Goal: Book appointment/travel/reservation

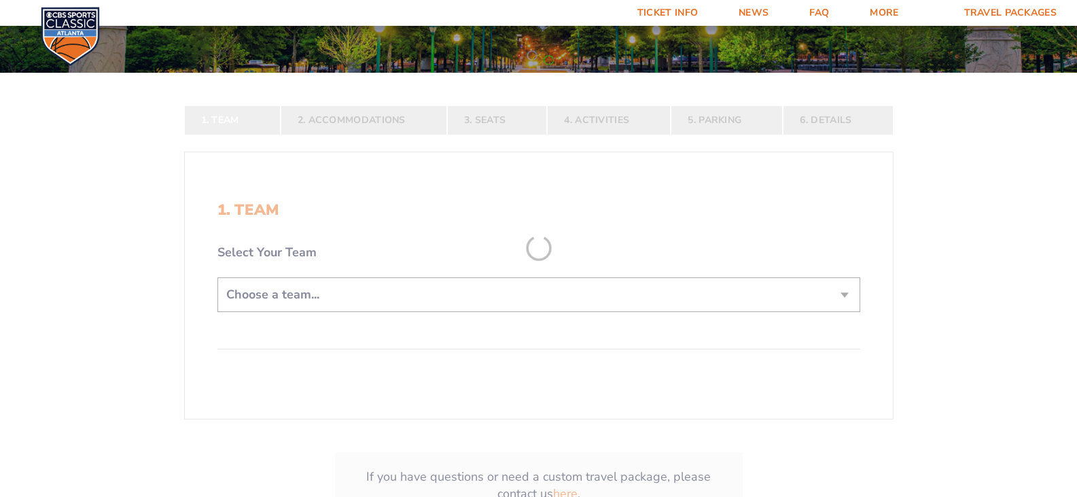
scroll to position [204, 0]
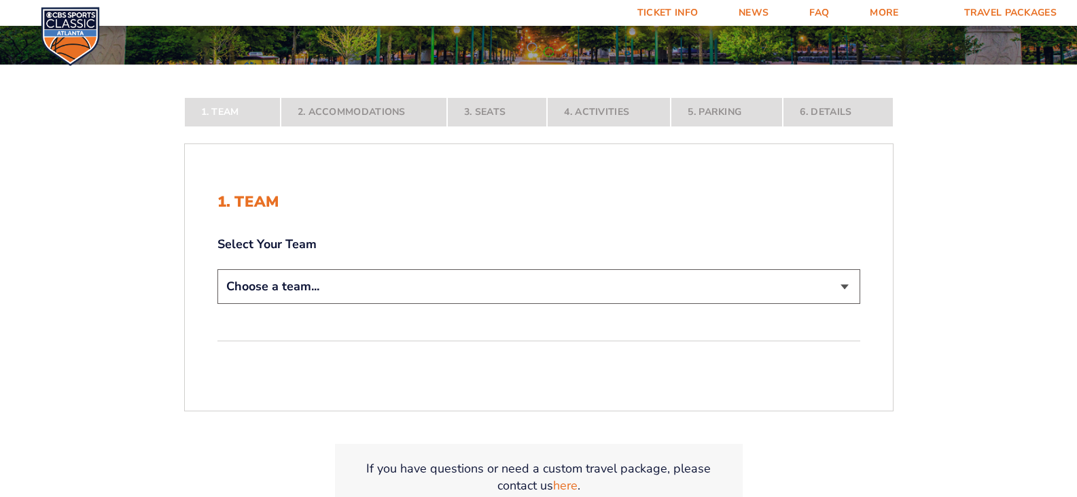
click at [305, 282] on select "Choose a team... [US_STATE] Wildcats [US_STATE] State Buckeyes [US_STATE] Tar H…" at bounding box center [538, 286] width 643 height 35
select select "12756"
click at [217, 304] on select "Choose a team... [US_STATE] Wildcats [US_STATE] State Buckeyes [US_STATE] Tar H…" at bounding box center [538, 286] width 643 height 35
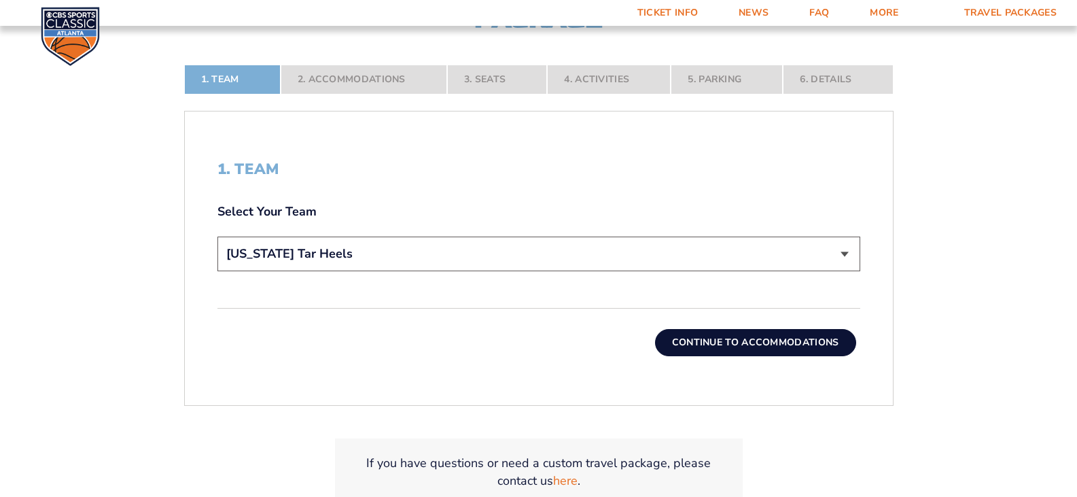
scroll to position [340, 0]
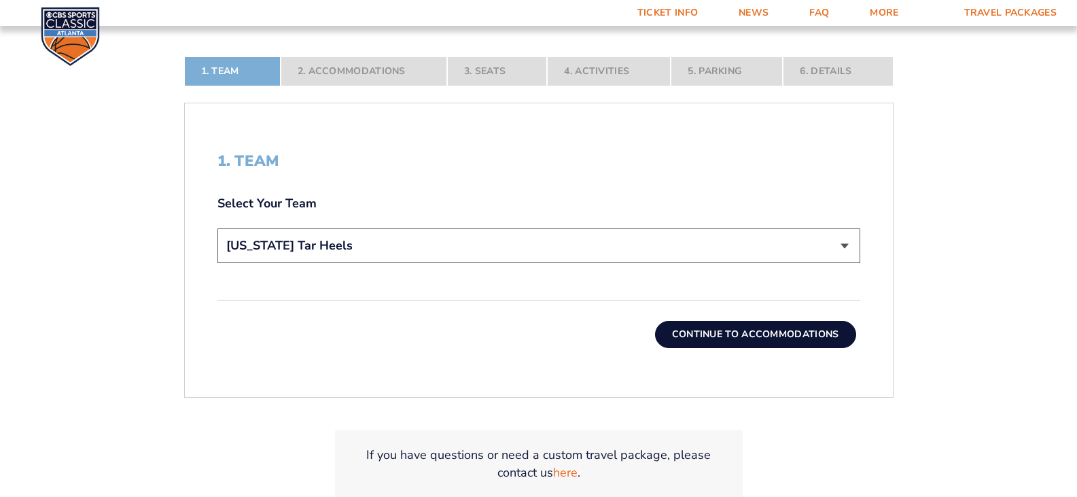
click at [795, 334] on button "Continue To Accommodations" at bounding box center [755, 334] width 201 height 27
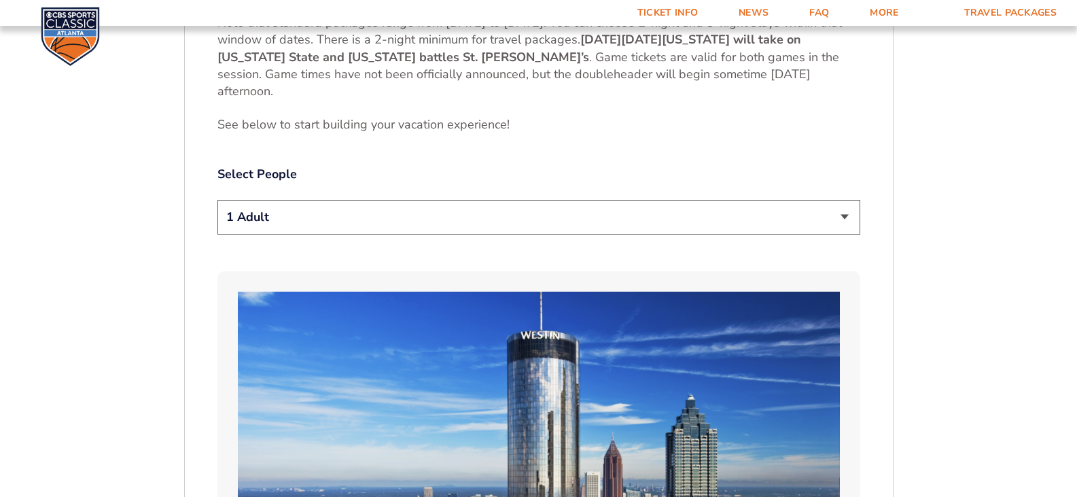
scroll to position [778, 0]
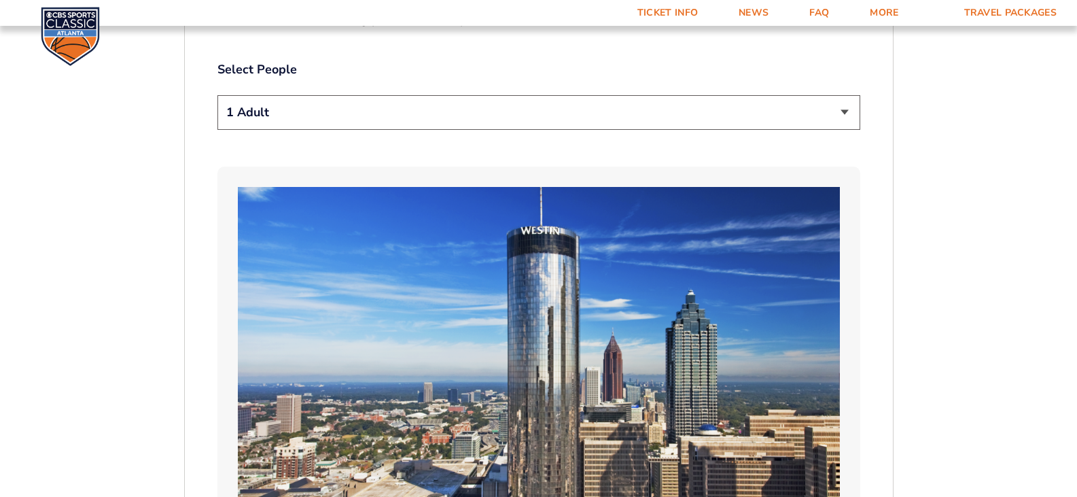
drag, startPoint x: 281, startPoint y: 117, endPoint x: 283, endPoint y: 128, distance: 11.7
click at [281, 117] on select "1 Adult 2 Adults 3 Adults 4 Adults 2 Adults + 1 Child 2 Adults + 2 Children 2 A…" at bounding box center [538, 112] width 643 height 35
select select "2 Adults"
click at [217, 95] on select "1 Adult 2 Adults 3 Adults 4 Adults 2 Adults + 1 Child 2 Adults + 2 Children 2 A…" at bounding box center [538, 112] width 643 height 35
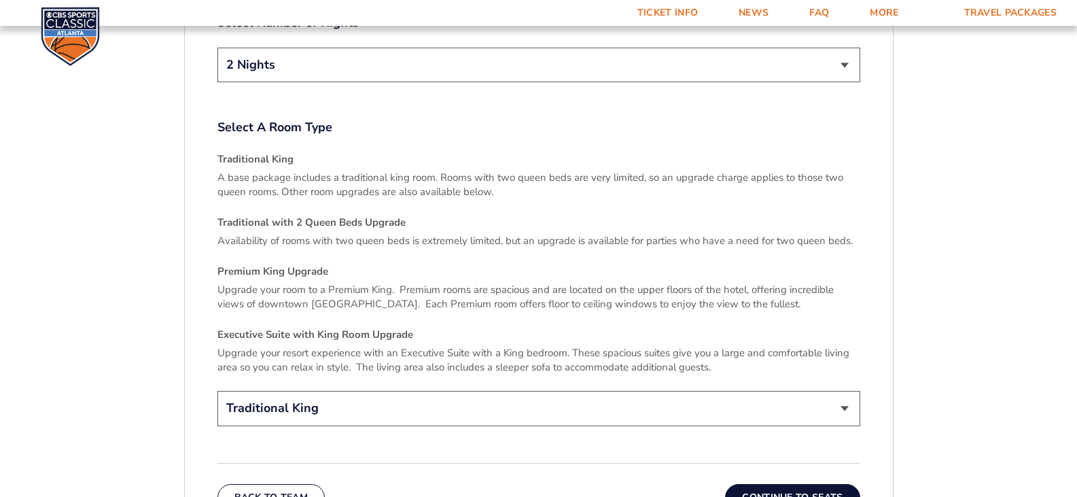
scroll to position [2069, 0]
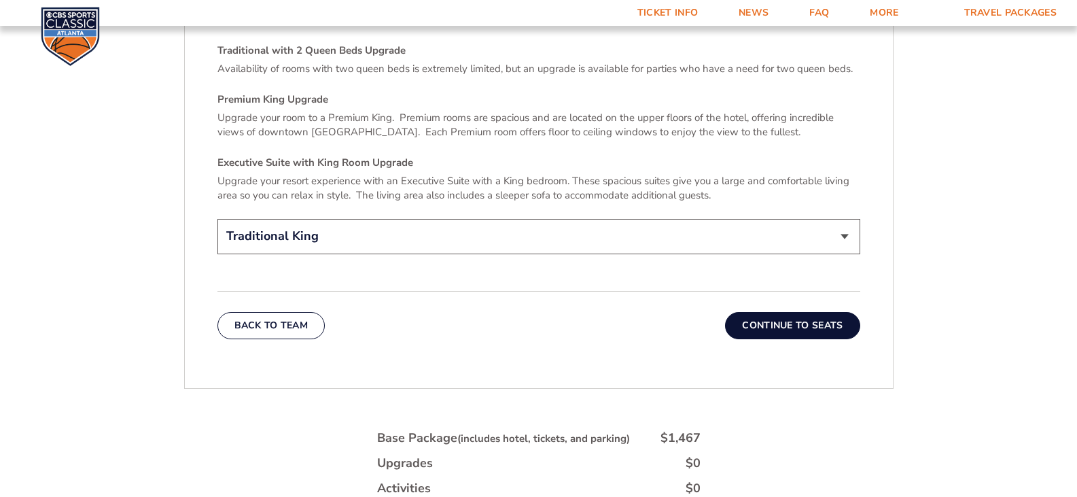
click at [839, 312] on button "Continue To Seats" at bounding box center [792, 325] width 135 height 27
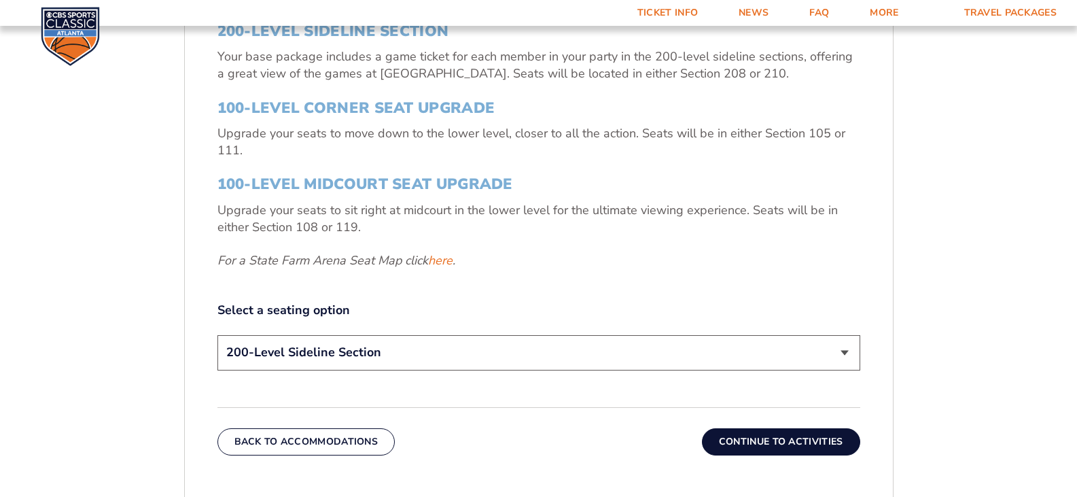
scroll to position [506, 0]
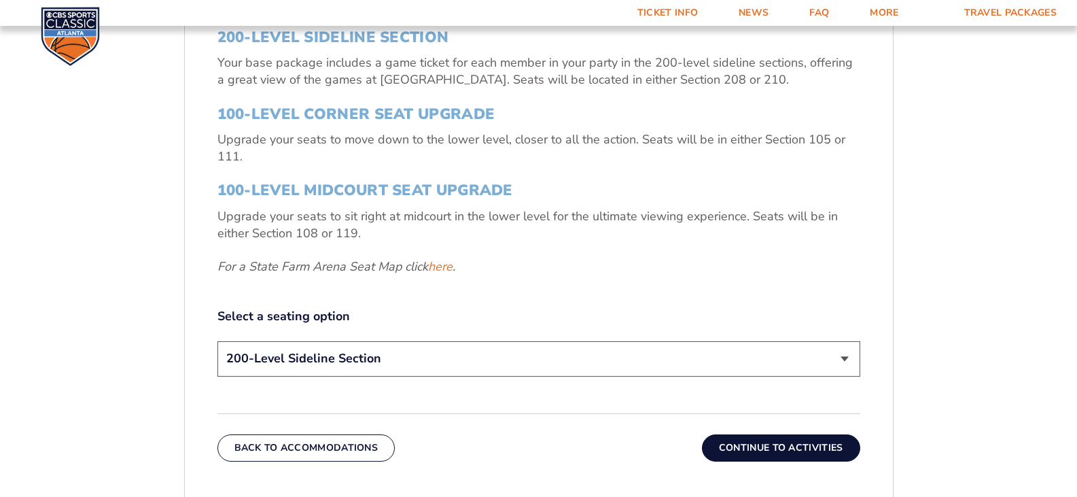
click at [326, 361] on select "200-Level Sideline Section 100-Level Corner Seat Upgrade (+$120 per person) 100…" at bounding box center [538, 358] width 643 height 35
drag, startPoint x: 326, startPoint y: 361, endPoint x: 243, endPoint y: 351, distance: 83.5
click at [326, 361] on select "200-Level Sideline Section 100-Level Corner Seat Upgrade (+$120 per person) 100…" at bounding box center [538, 358] width 643 height 35
click at [152, 327] on div "1. Team 2. Accommodations 3. Seats 4. Activities 5. Parking 6. Details 1. Team …" at bounding box center [539, 345] width 775 height 977
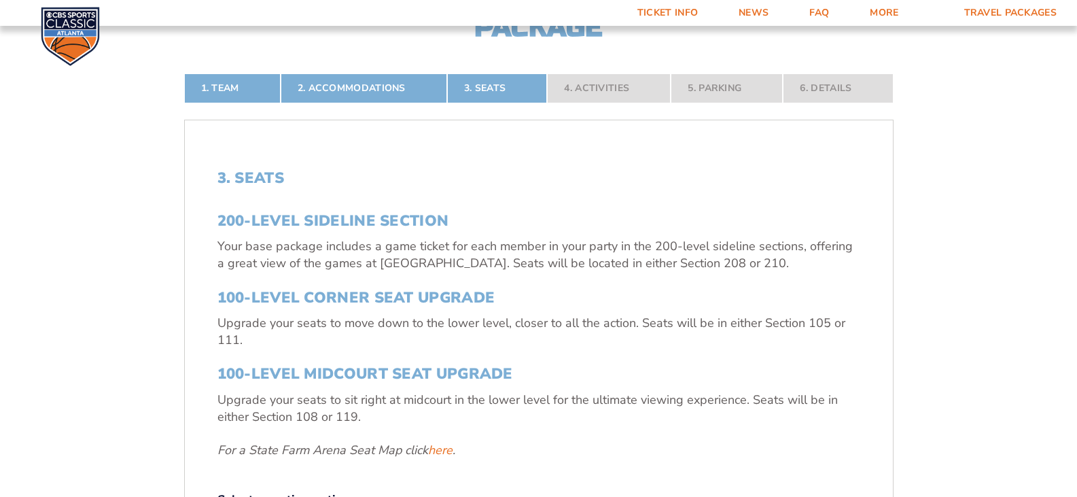
scroll to position [302, 0]
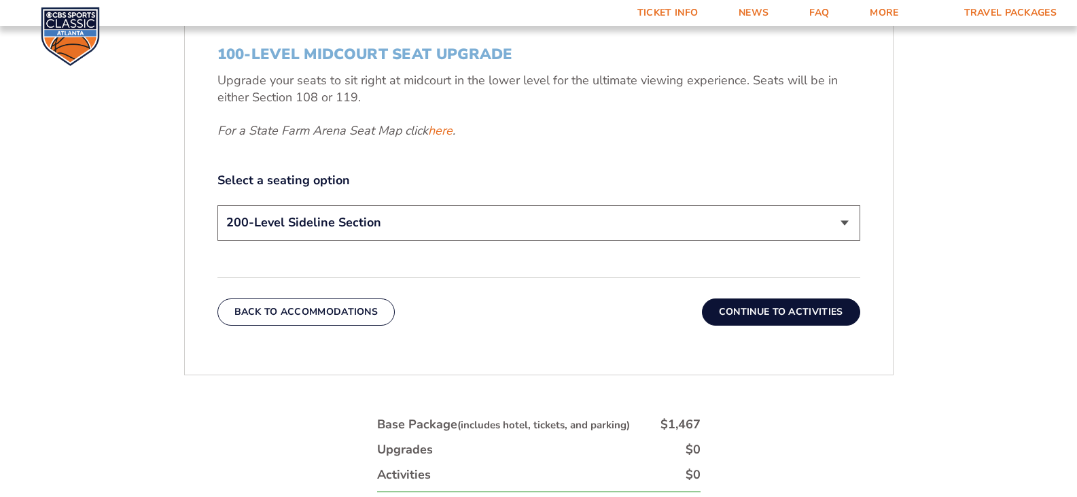
click at [788, 315] on button "Continue To Activities" at bounding box center [781, 311] width 158 height 27
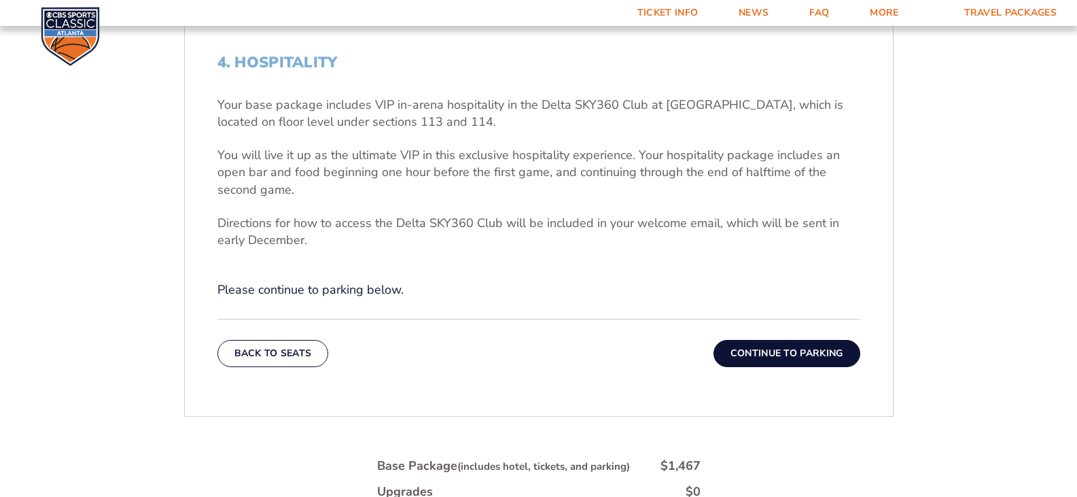
scroll to position [370, 0]
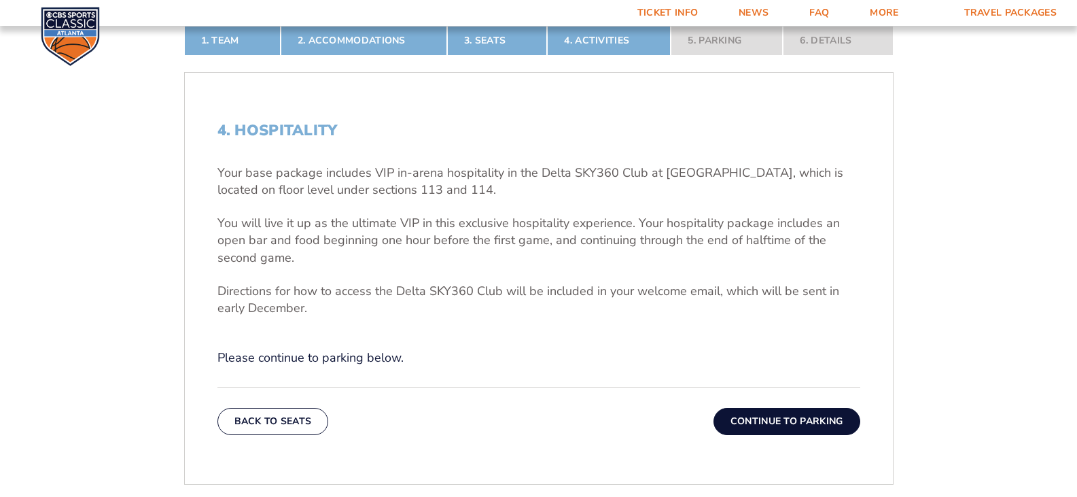
click at [756, 410] on button "Continue To Parking" at bounding box center [786, 421] width 147 height 27
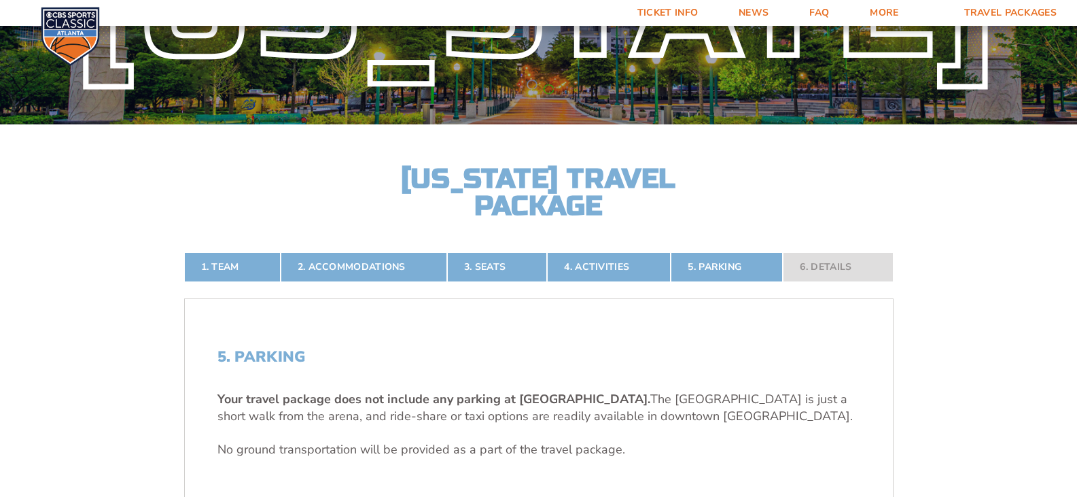
scroll to position [0, 0]
